Goal: Task Accomplishment & Management: Manage account settings

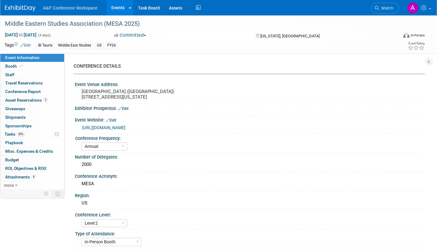
select select "Annual"
select select "Level 2"
select select "In-Person Booth"
select select "Middle East Studies"
select select "I.B.Tauris"
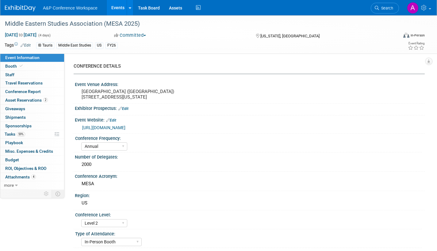
select select "[PERSON_NAME]"
select select "Networking/Commissioning"
click at [172, 5] on link "Assets" at bounding box center [175, 7] width 22 height 15
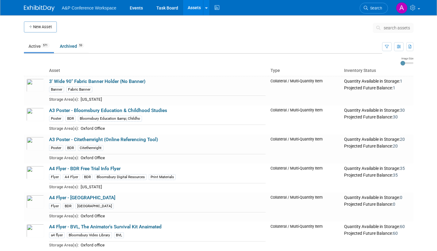
click at [386, 27] on span "search assets" at bounding box center [396, 27] width 26 height 5
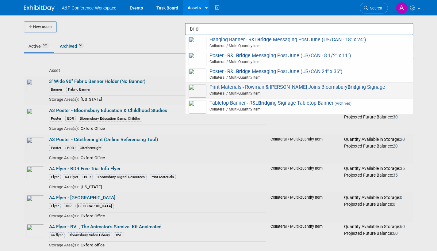
click at [254, 87] on span "Print Materials - Rowman & Littlefield Joins Bloomsbury Brid ging Signage Colla…" at bounding box center [298, 90] width 221 height 13
type input "Print Materials - Rowman & [PERSON_NAME] Joins Bloomsbury Bridging Signage"
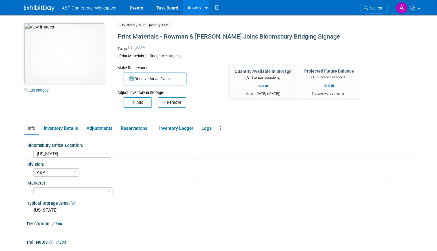
select select "[US_STATE]"
select select "A&P"
click at [377, 8] on span "Search" at bounding box center [375, 8] width 14 height 5
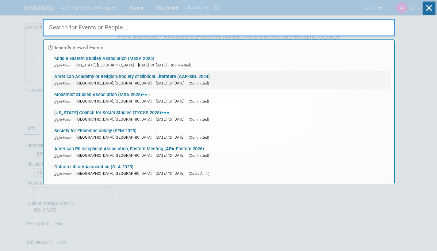
click at [229, 77] on link "American Academy of Religion/Society of Biblical Literature (AAR-SBL 2024) In-P…" at bounding box center [221, 80] width 340 height 18
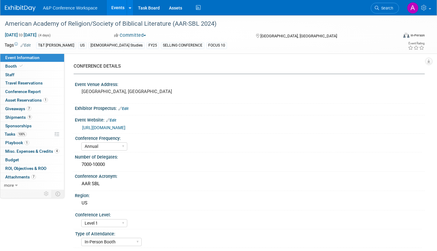
select select "Annual"
select select "Level 1"
select select "In-Person Booth"
select select "[PERSON_NAME]"
click at [6, 65] on span "Booth" at bounding box center [14, 66] width 19 height 5
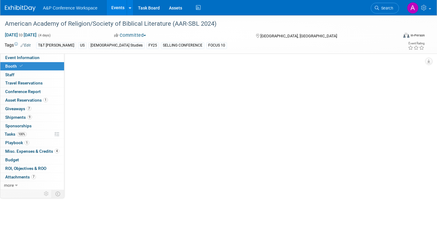
select select "CUAP"
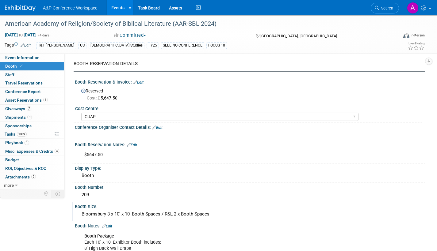
scroll to position [153, 0]
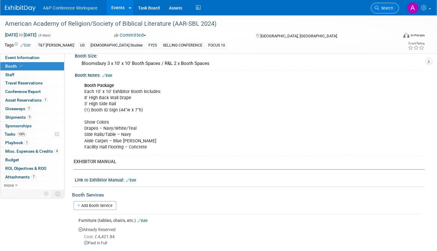
click at [388, 8] on span "Search" at bounding box center [386, 8] width 14 height 5
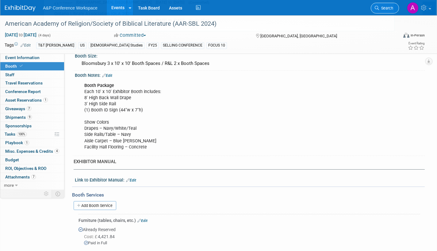
scroll to position [0, 0]
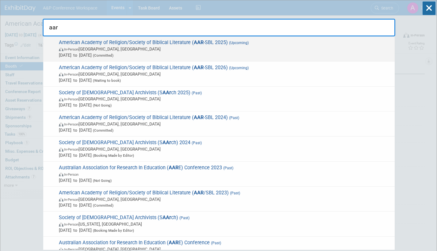
type input "aar"
click at [207, 51] on span "In-Person Boston, MA" at bounding box center [225, 49] width 332 height 6
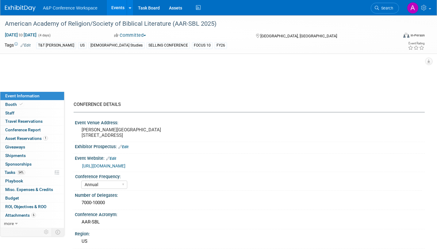
select select "Annual"
select select "Level 1"
select select "In-Person Booth"
select select "[DEMOGRAPHIC_DATA] Studies"
select select "T&T [PERSON_NAME]"
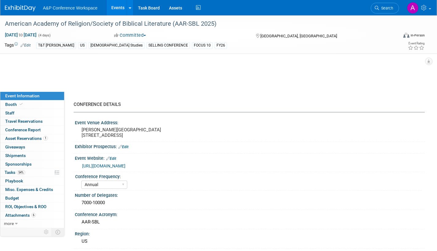
select select "[PERSON_NAME]"
select select "Networking/Commissioning"
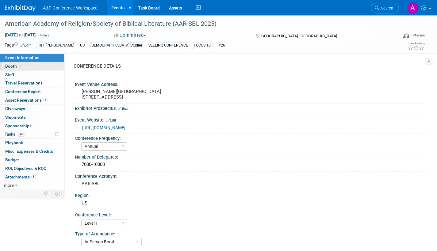
click at [12, 66] on span "Booth" at bounding box center [14, 66] width 19 height 5
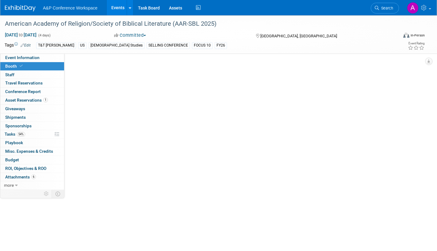
select select "CUAP"
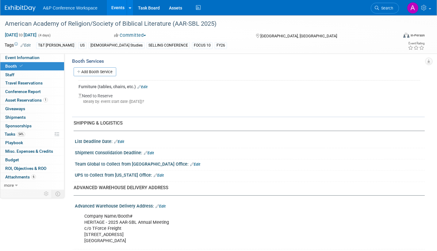
scroll to position [184, 0]
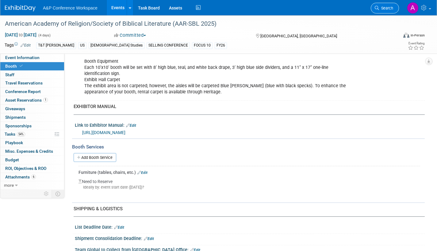
click at [384, 8] on span "Search" at bounding box center [386, 8] width 14 height 5
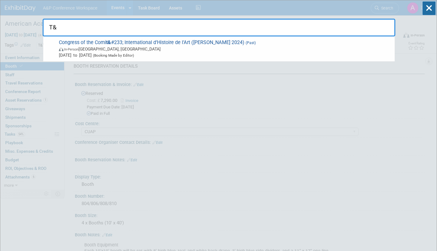
type input "T&"
drag, startPoint x: 405, startPoint y: 81, endPoint x: 405, endPoint y: 73, distance: 8.6
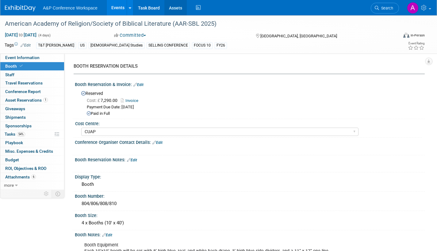
click at [172, 5] on link "Assets" at bounding box center [175, 7] width 22 height 15
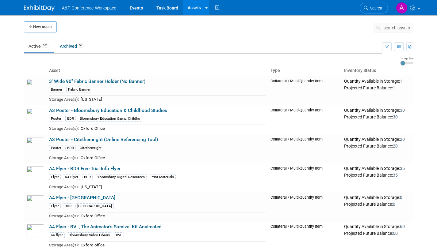
click at [386, 26] on span "search assets" at bounding box center [396, 27] width 26 height 5
click at [379, 27] on icon at bounding box center [379, 28] width 6 height 4
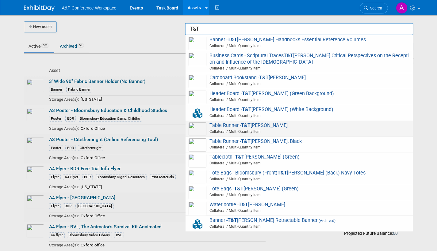
click at [278, 126] on span "Table Runner - T&T Clark Collateral / Multi-Quantity Item" at bounding box center [298, 129] width 221 height 13
type input "Table Runner - T&T Clark"
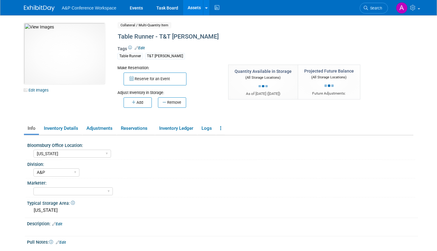
select select "[US_STATE]"
select select "A&P"
click at [195, 6] on link "Assets" at bounding box center [194, 7] width 22 height 15
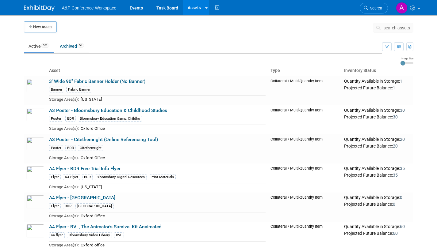
click at [378, 26] on icon at bounding box center [379, 28] width 6 height 4
click at [383, 28] on span "search assets" at bounding box center [396, 27] width 26 height 5
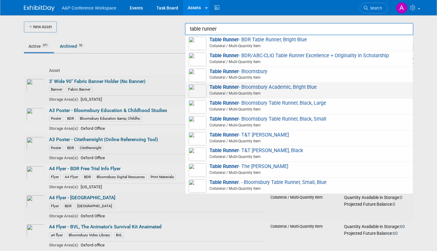
click at [259, 92] on span "Collateral / Multi-Quantity Item" at bounding box center [299, 94] width 219 height 6
type input "Table Runner - Bloomsbury Academic, Bright Blue"
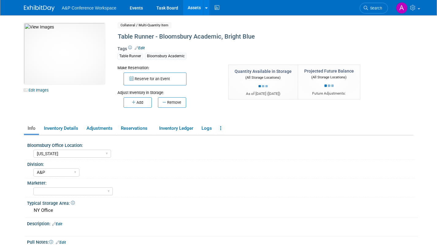
select select "[US_STATE]"
select select "A&P"
click at [376, 10] on span "Search" at bounding box center [375, 8] width 14 height 5
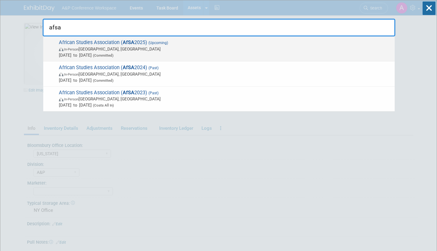
type input "afsa"
click at [178, 51] on span "In-Person Atlanta, GA" at bounding box center [225, 49] width 332 height 6
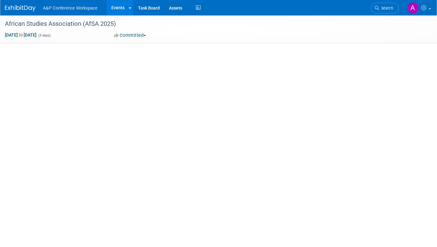
select select "Annual"
select select "Level 2"
select select "In-Person Booth"
select select "African Studies"
select select "Zed Books"
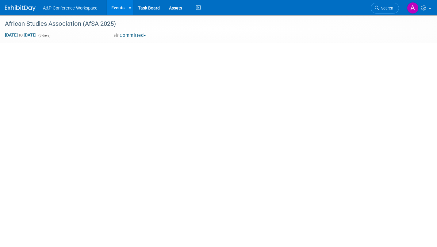
select select "[PERSON_NAME]"
select select "Networking/Commissioning"
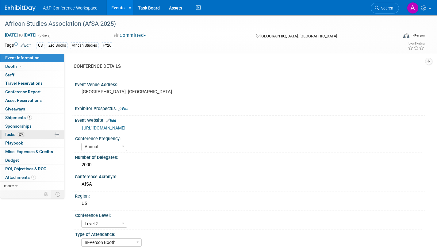
click at [9, 132] on span "Tasks 53%" at bounding box center [15, 134] width 21 height 5
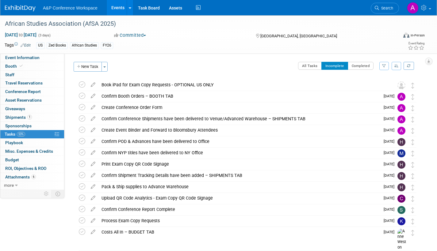
click at [383, 10] on link "Search" at bounding box center [384, 8] width 28 height 11
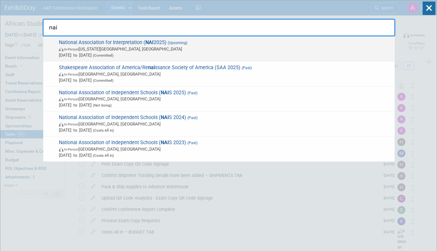
type input "nai"
click at [154, 48] on span "In-Person Virginia Beach, VA" at bounding box center [225, 49] width 332 height 6
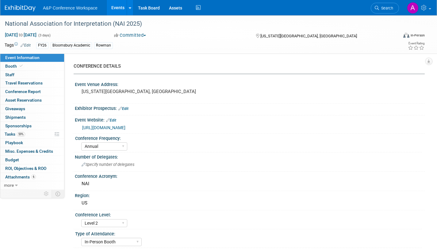
select select "Annual"
select select "Level 2"
select select "In-Person Booth"
select select "Interpretation"
select select "Bloomsbury Academic"
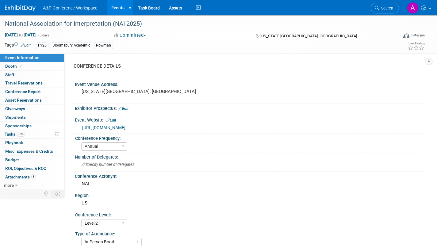
select select "[PERSON_NAME]"
select select "Brand/Subject Presence​"
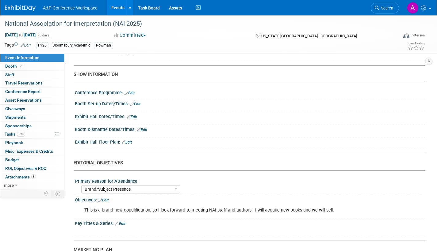
scroll to position [429, 0]
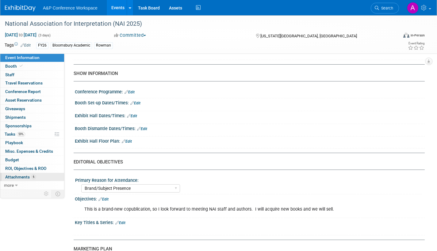
click at [10, 176] on span "Attachments 6" at bounding box center [20, 177] width 31 height 5
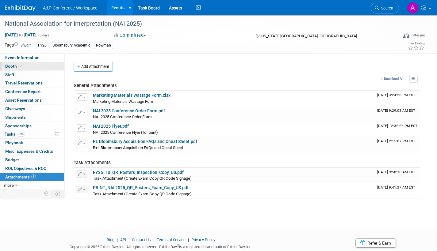
click at [8, 65] on span "Booth" at bounding box center [14, 66] width 19 height 5
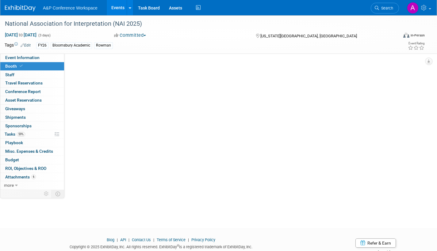
select select "RLKP"
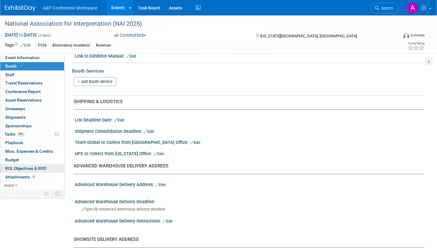
scroll to position [153, 0]
